Goal: Check status

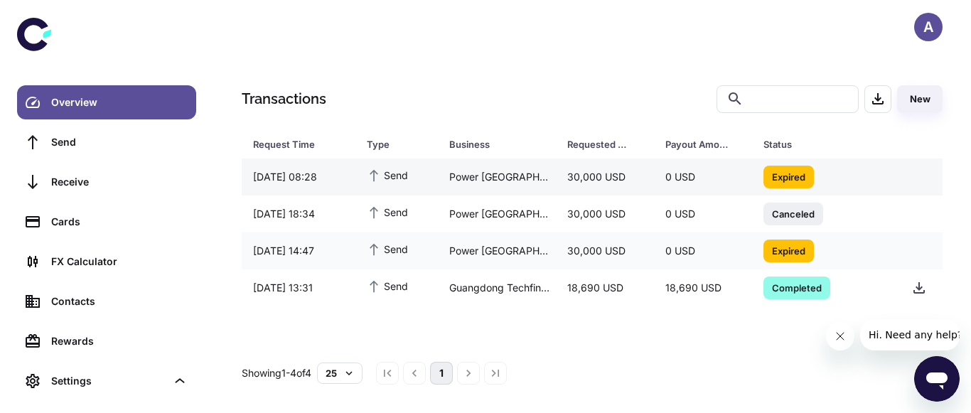
click at [307, 173] on div "25/09/2025 08:28" at bounding box center [299, 176] width 114 height 27
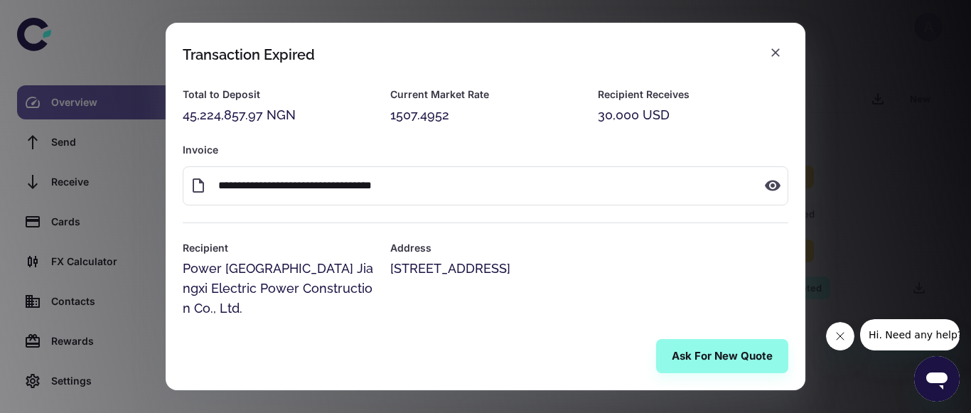
scroll to position [49, 0]
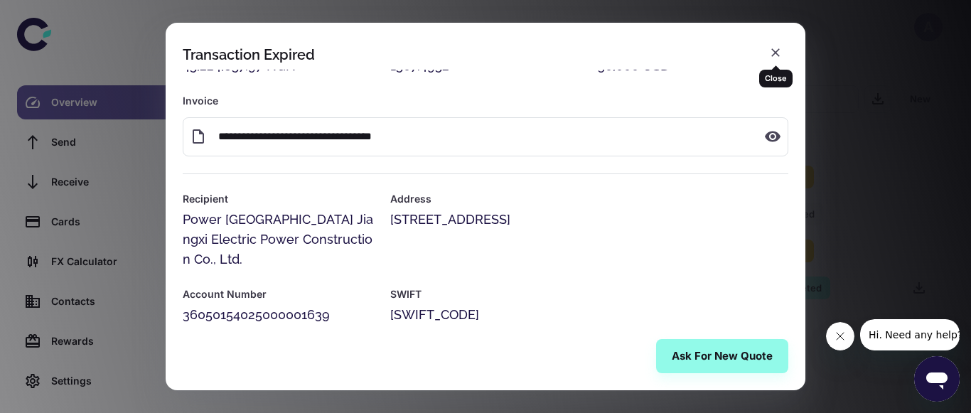
click at [770, 48] on icon "button" at bounding box center [775, 52] width 14 height 14
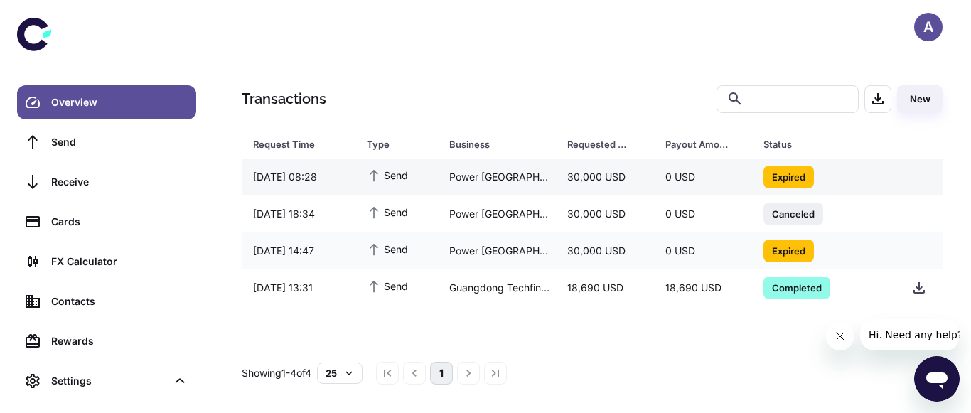
click at [779, 176] on span "Expired" at bounding box center [788, 176] width 50 height 14
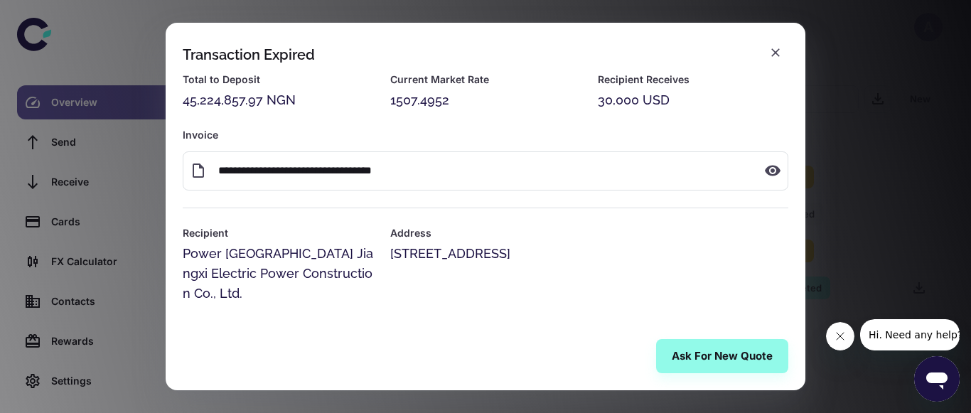
scroll to position [0, 0]
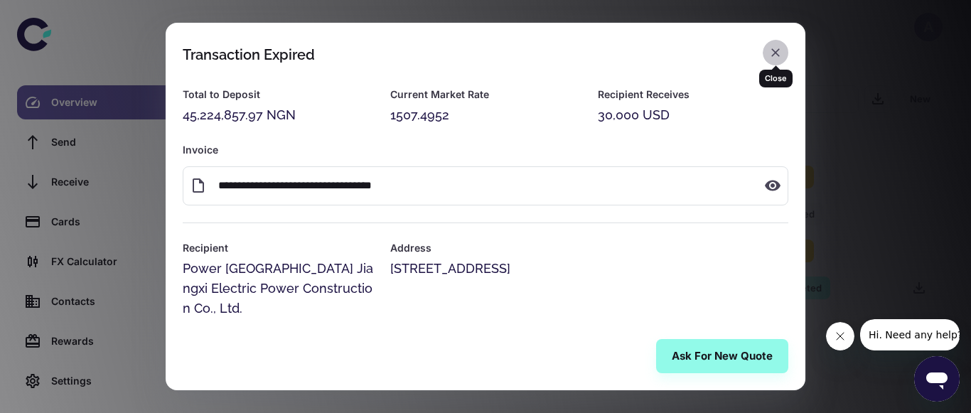
click at [780, 56] on icon "button" at bounding box center [775, 52] width 14 height 14
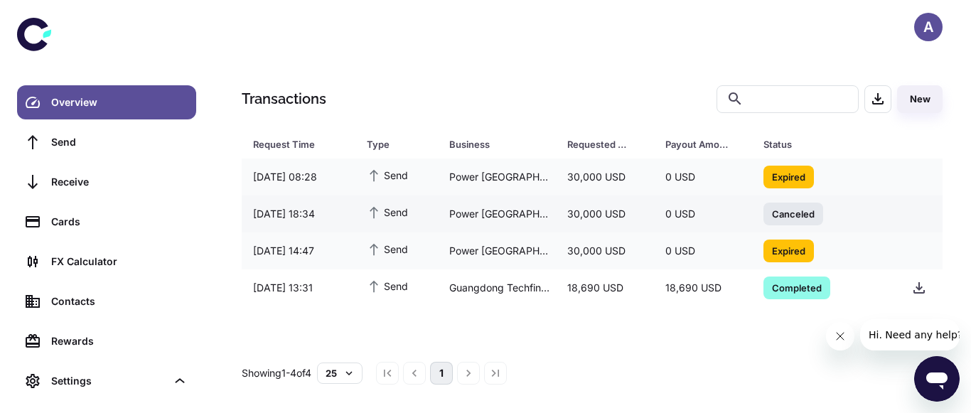
click at [789, 212] on span "Canceled" at bounding box center [793, 213] width 60 height 14
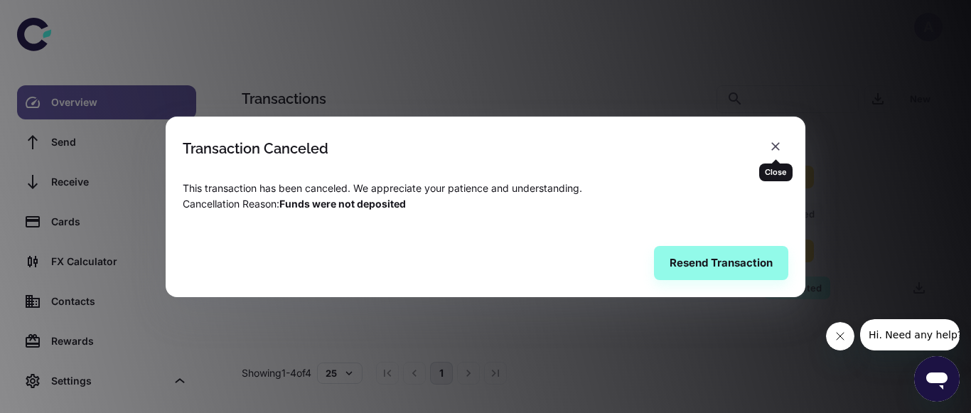
click at [777, 152] on icon "button" at bounding box center [775, 146] width 14 height 14
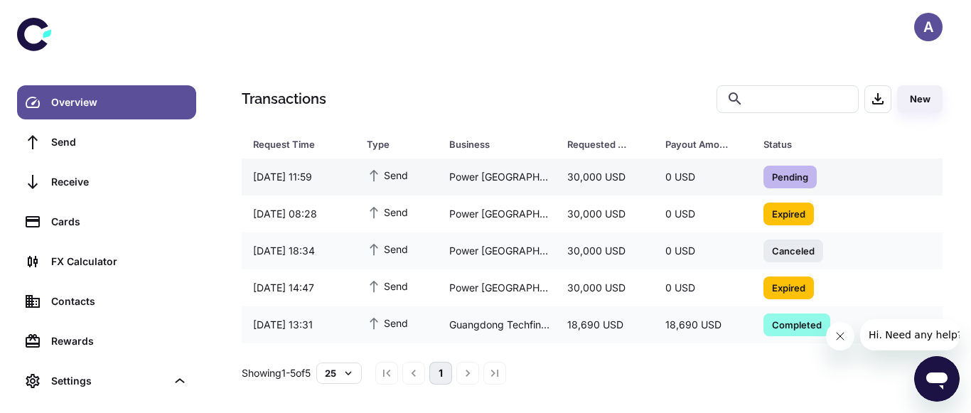
click at [798, 173] on span "Pending" at bounding box center [789, 176] width 53 height 14
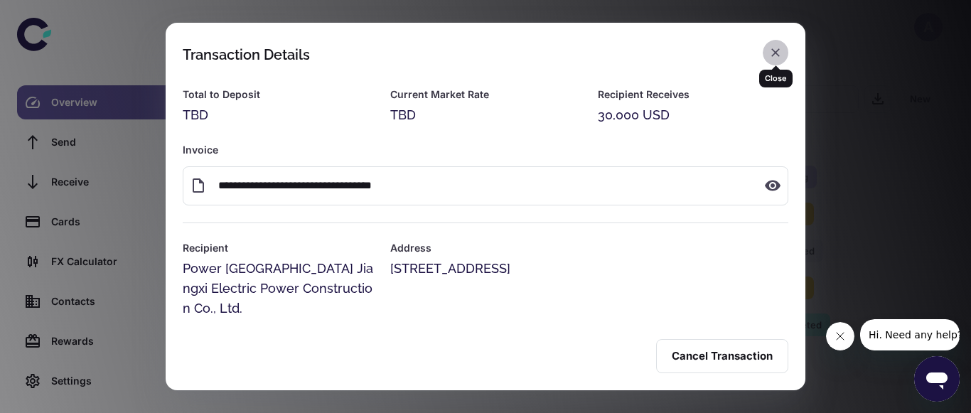
click at [775, 45] on button "button" at bounding box center [775, 53] width 26 height 26
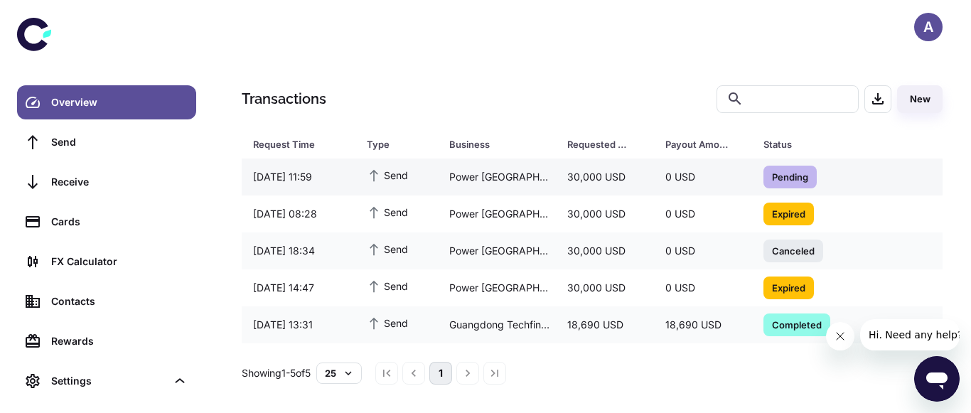
click at [780, 175] on span "Pending" at bounding box center [789, 176] width 53 height 14
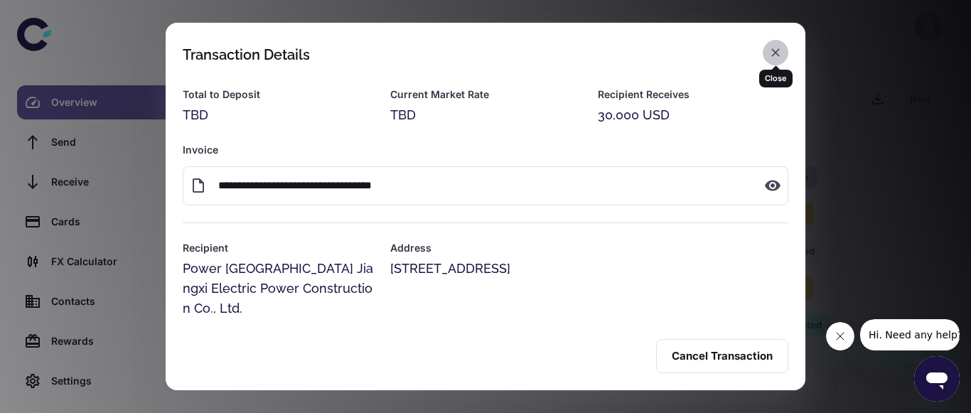
click at [774, 54] on icon "button" at bounding box center [775, 52] width 9 height 9
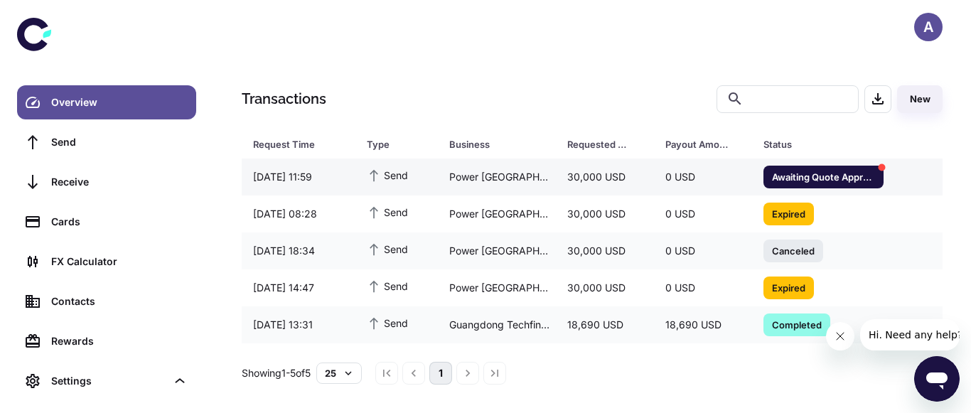
click at [829, 180] on span "Awaiting Quote Approval" at bounding box center [823, 176] width 120 height 14
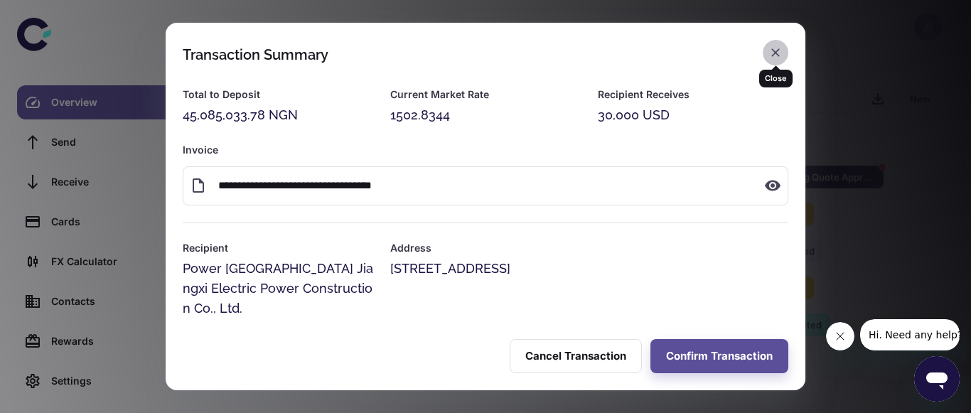
click at [772, 50] on icon "button" at bounding box center [775, 52] width 9 height 9
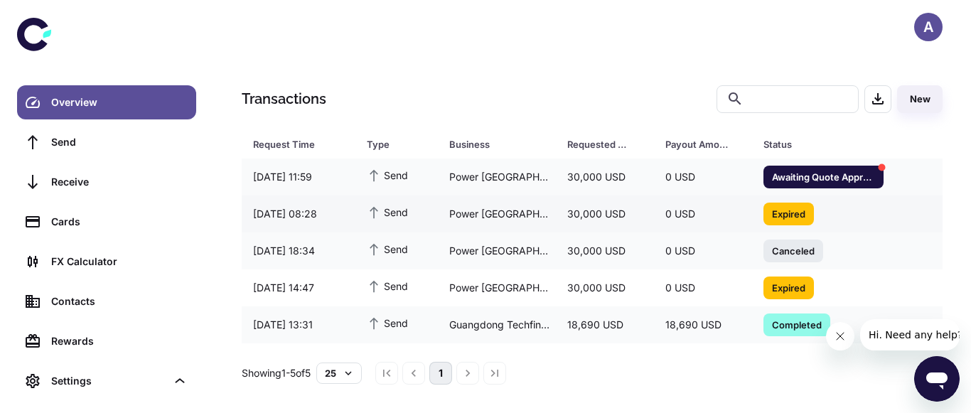
click at [785, 212] on span "Expired" at bounding box center [788, 213] width 50 height 14
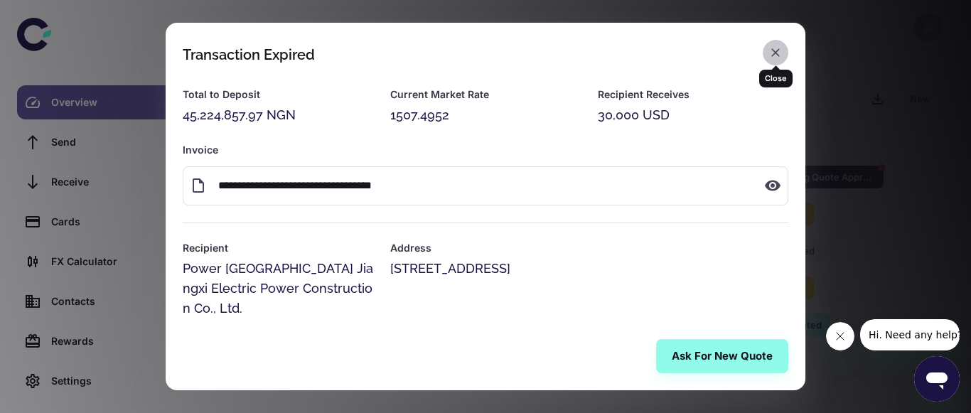
click at [778, 58] on icon "button" at bounding box center [775, 52] width 14 height 14
